Goal: Check status: Check status

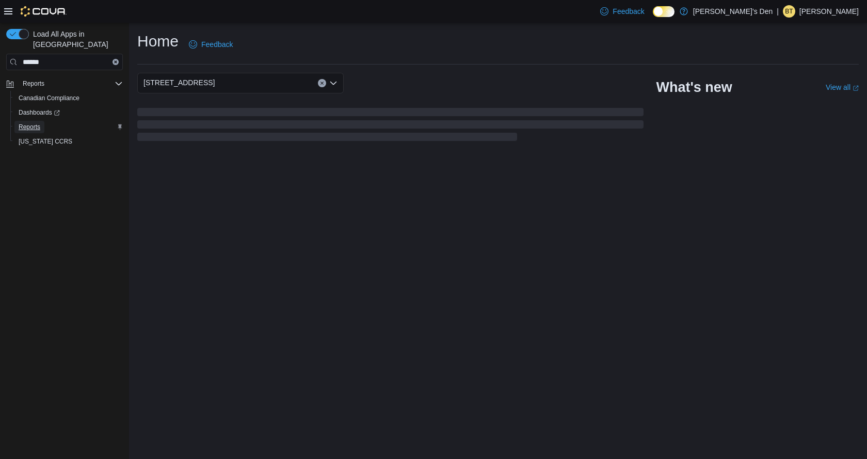
click at [28, 123] on span "Reports" at bounding box center [30, 127] width 22 height 8
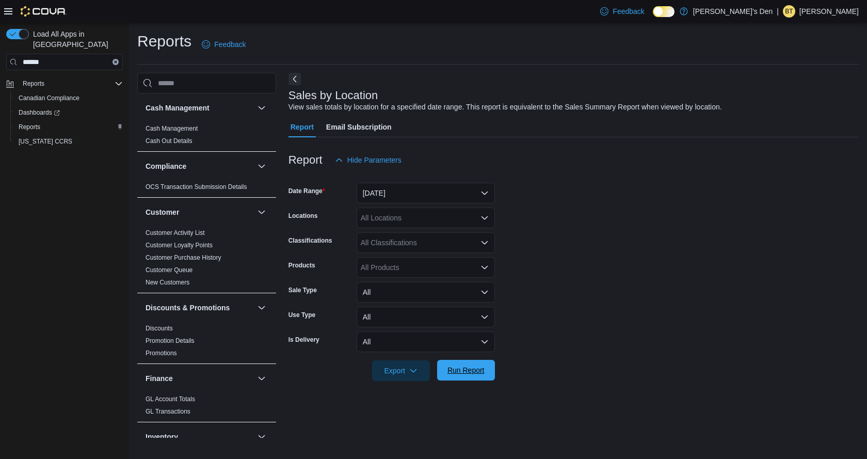
click at [460, 366] on span "Run Report" at bounding box center [465, 370] width 37 height 10
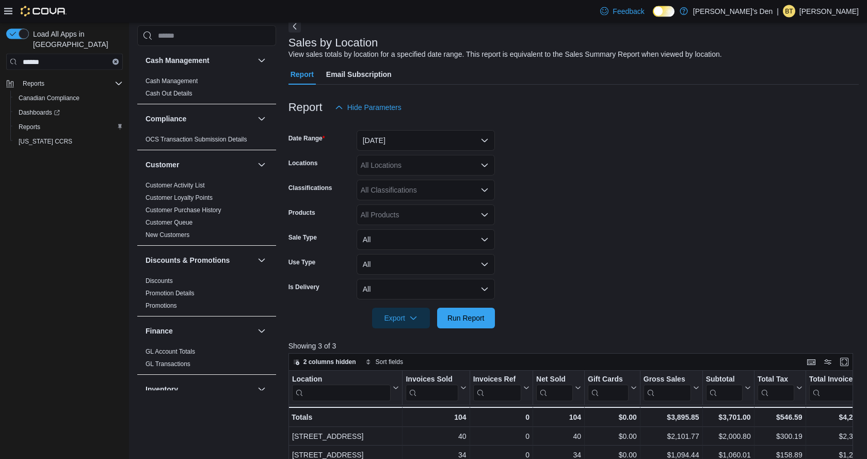
scroll to position [105, 0]
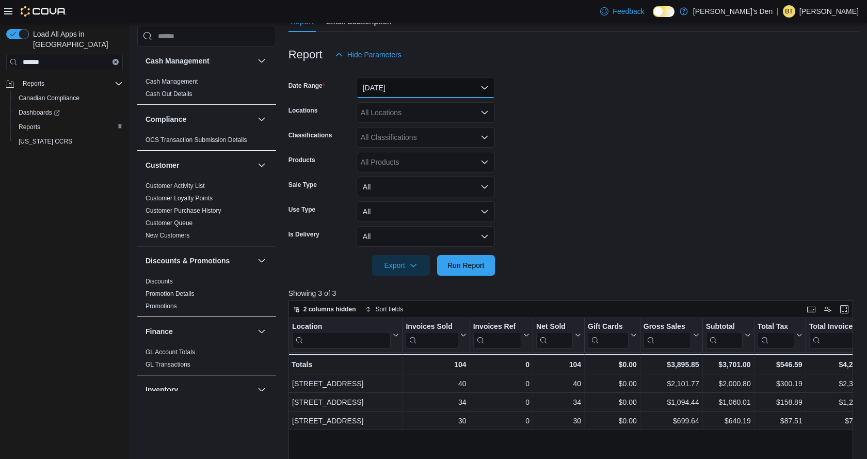
click at [394, 88] on button "[DATE]" at bounding box center [425, 87] width 138 height 21
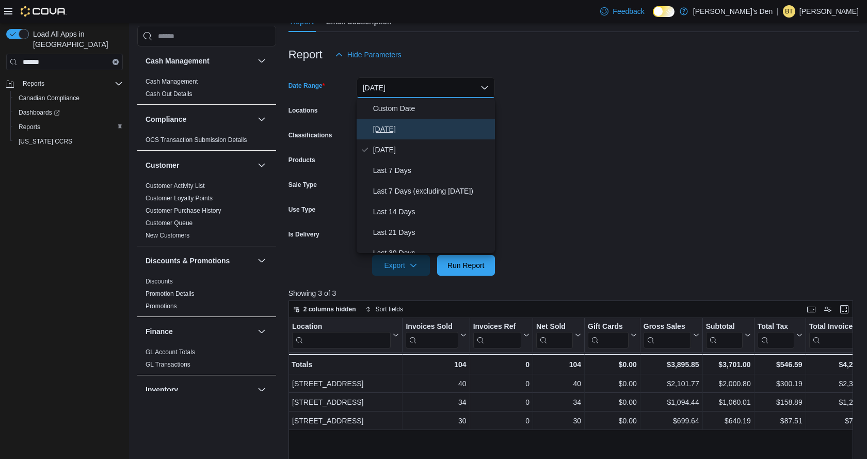
click at [394, 132] on span "[DATE]" at bounding box center [432, 129] width 118 height 12
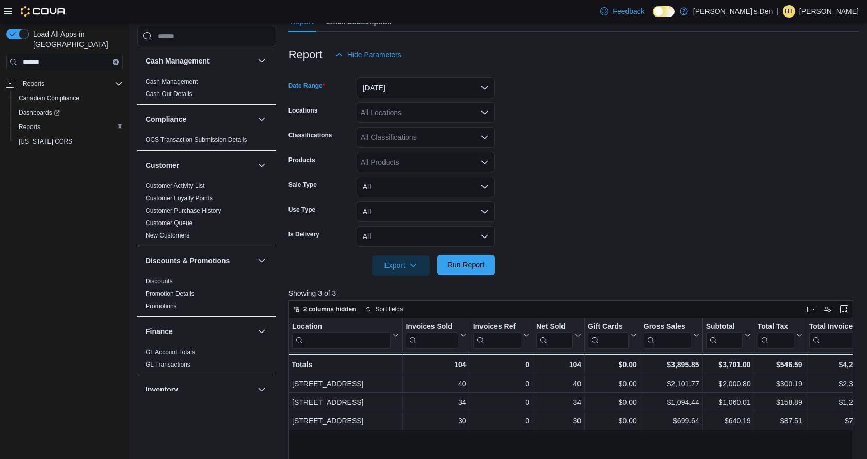
click at [469, 271] on span "Run Report" at bounding box center [465, 264] width 45 height 21
click at [457, 260] on span "Run Report" at bounding box center [465, 264] width 45 height 21
